Goal: Use online tool/utility: Utilize a website feature to perform a specific function

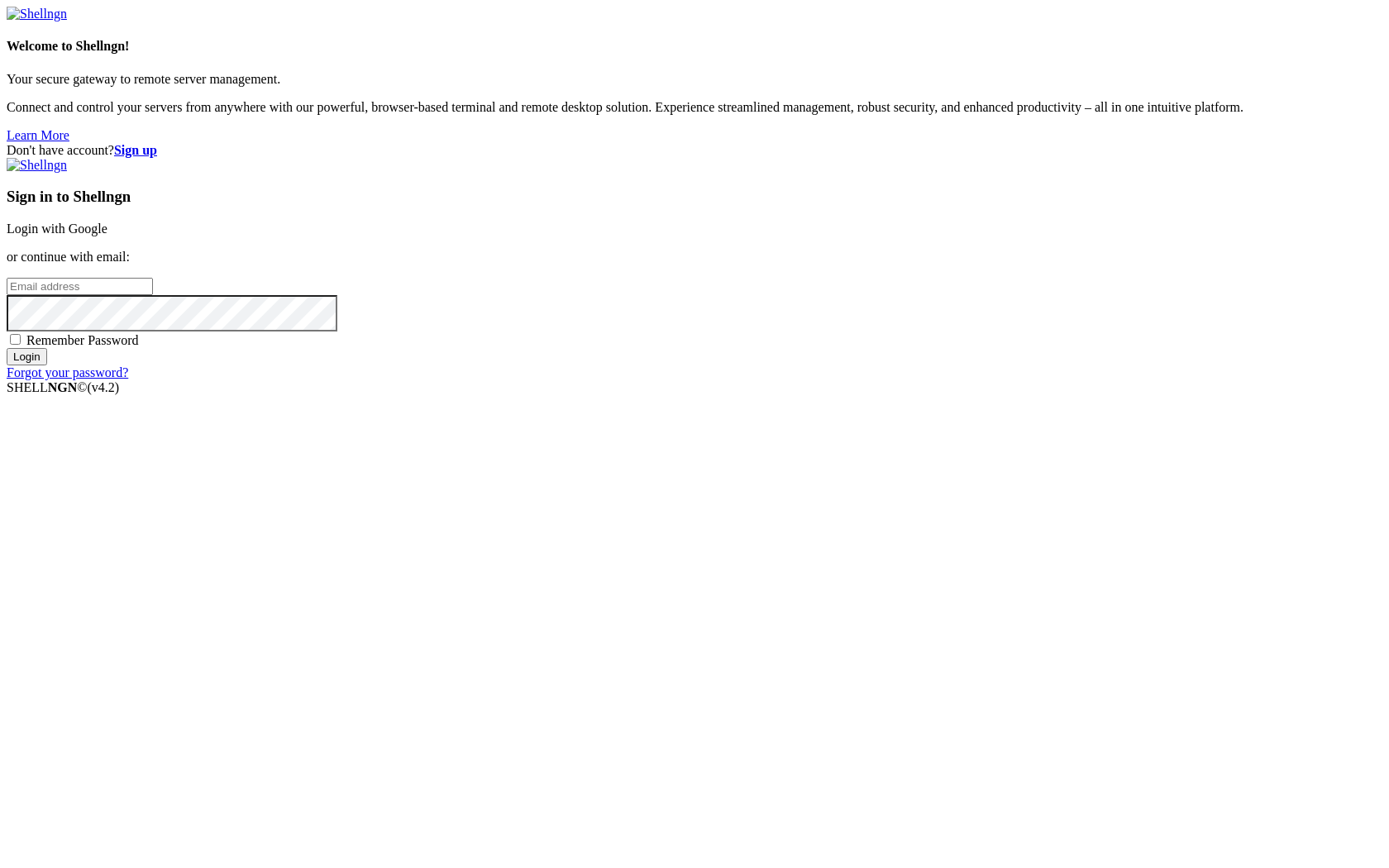
type input "[PERSON_NAME][EMAIL_ADDRESS][DOMAIN_NAME]"
click at [47, 365] on input "Login" at bounding box center [26, 356] width 41 height 17
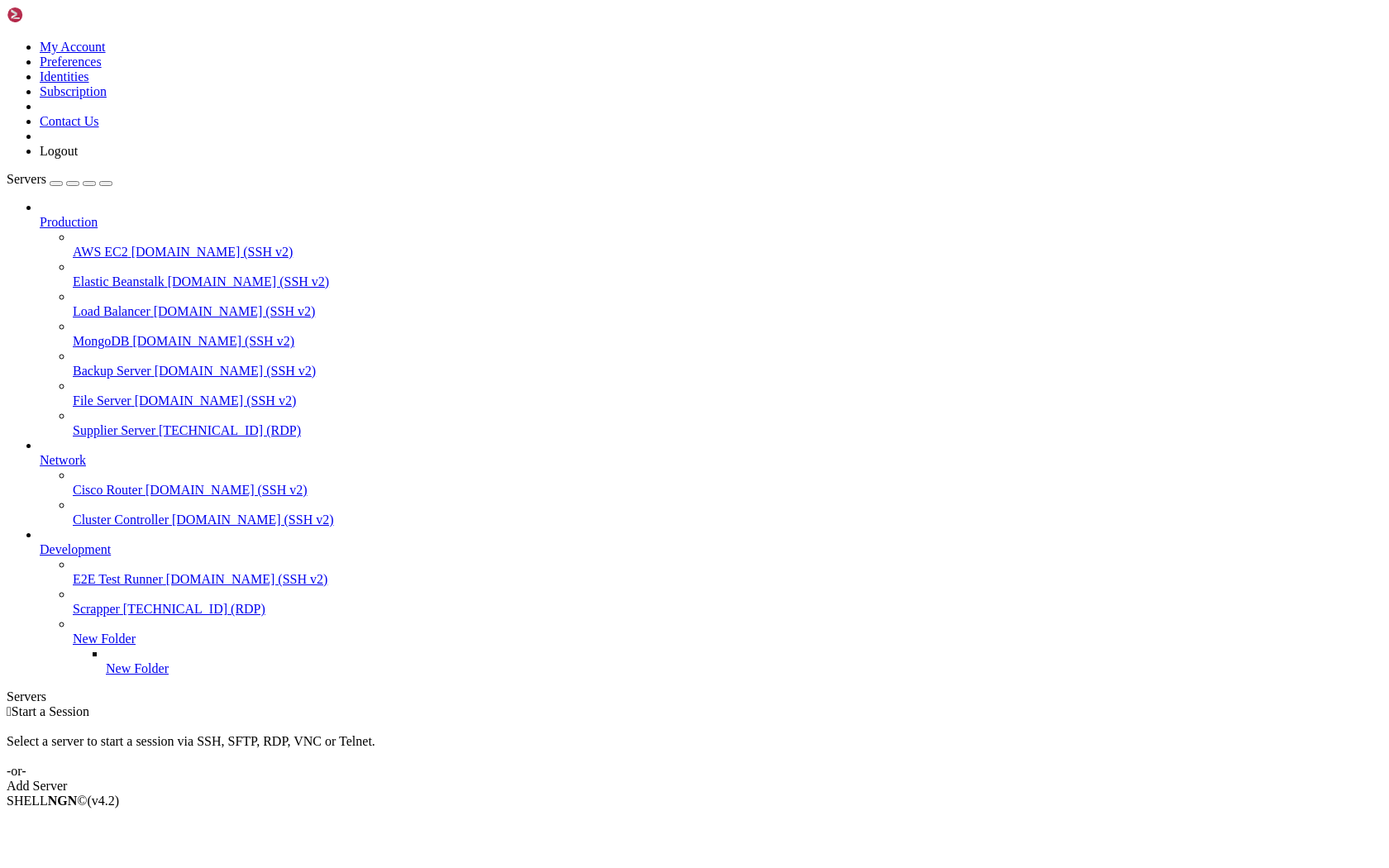
click at [124, 424] on link "Supplier Server [TECHNICAL_ID] (RDP)" at bounding box center [727, 431] width 1310 height 15
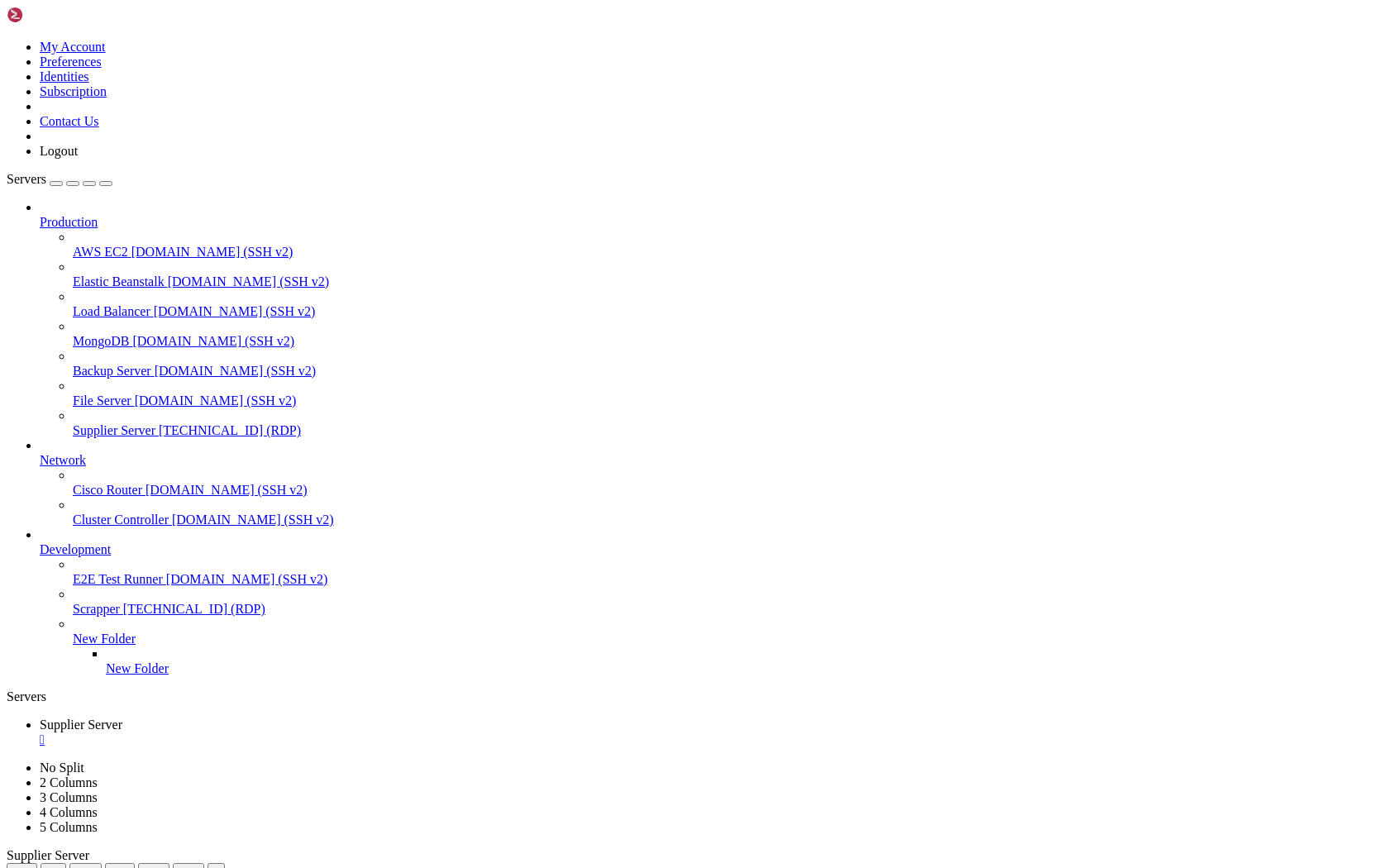
drag, startPoint x: 1182, startPoint y: 1118, endPoint x: 1177, endPoint y: 1245, distance: 127.1
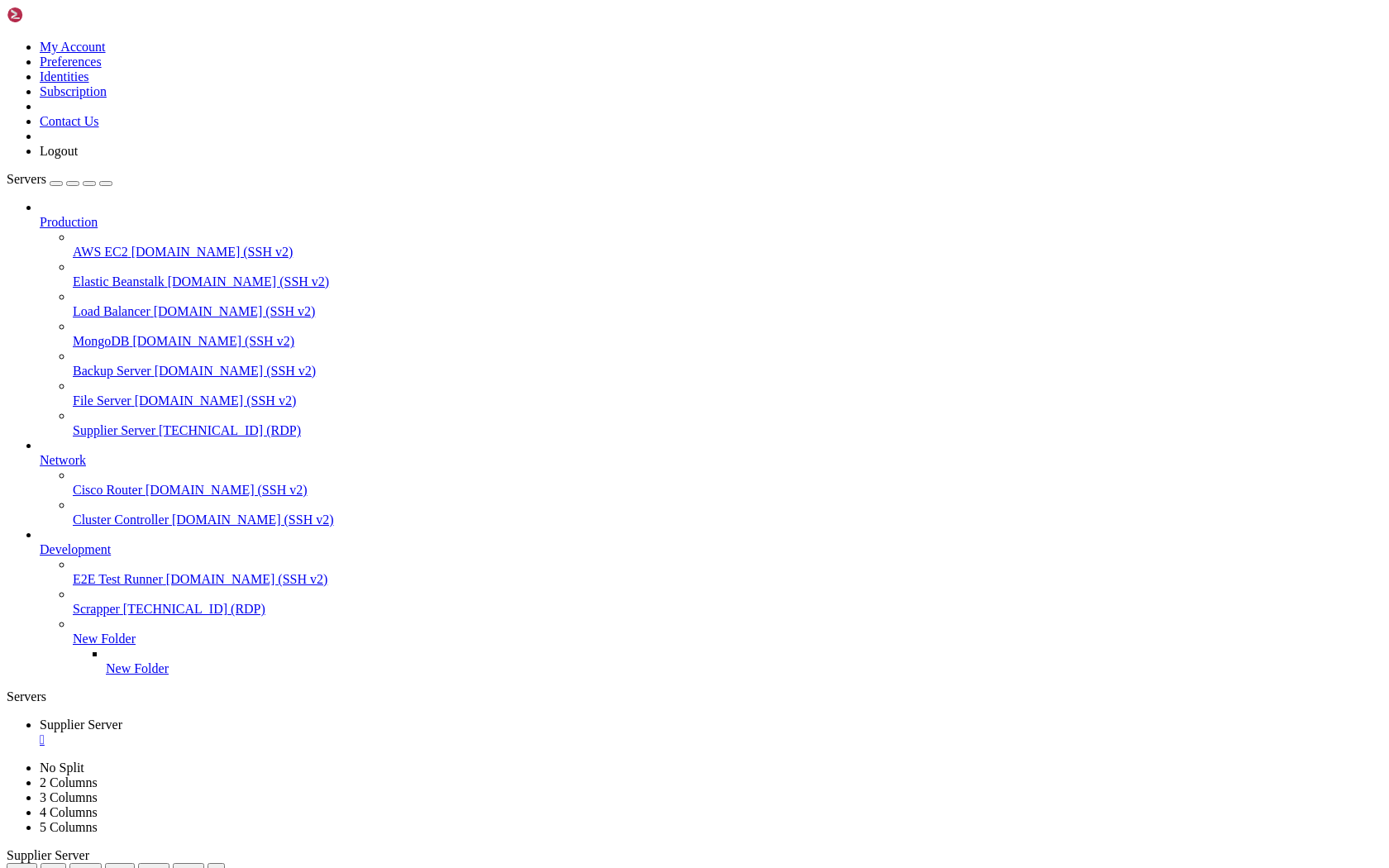
drag, startPoint x: 381, startPoint y: 1145, endPoint x: 290, endPoint y: 1140, distance: 91.1
drag, startPoint x: 385, startPoint y: 1142, endPoint x: 290, endPoint y: 1142, distance: 95.0
